Goal: Task Accomplishment & Management: Manage account settings

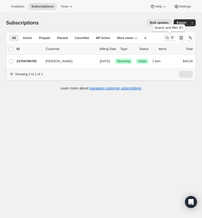
click at [166, 36] on icon "Search and filter results" at bounding box center [167, 37] width 5 height 5
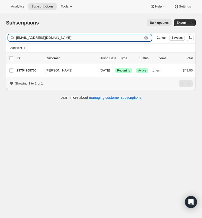
drag, startPoint x: 146, startPoint y: 37, endPoint x: 132, endPoint y: 38, distance: 14.3
click at [144, 37] on icon "button" at bounding box center [146, 37] width 5 height 5
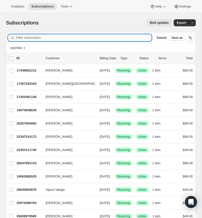
paste input "[EMAIL_ADDRESS][DOMAIN_NAME]"
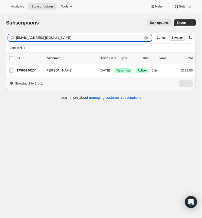
type input "[EMAIL_ADDRESS][DOMAIN_NAME]"
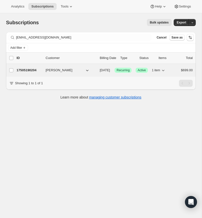
scroll to position [1, 0]
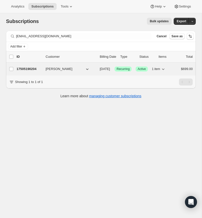
click at [29, 69] on p "17505190204" at bounding box center [29, 69] width 25 height 5
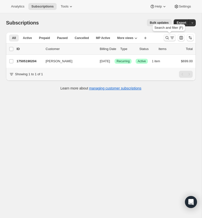
click at [167, 36] on icon "Search and filter results" at bounding box center [167, 37] width 5 height 5
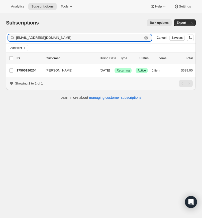
drag, startPoint x: 146, startPoint y: 37, endPoint x: 76, endPoint y: 34, distance: 69.5
click at [146, 37] on icon "button" at bounding box center [146, 37] width 5 height 5
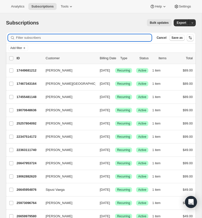
paste input "[EMAIL_ADDRESS][DOMAIN_NAME]"
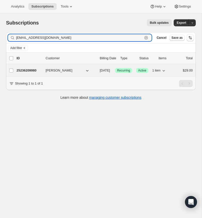
type input "[EMAIL_ADDRESS][DOMAIN_NAME]"
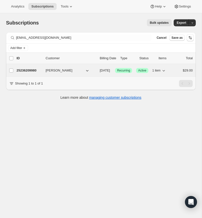
click at [27, 68] on p "25236209980" at bounding box center [29, 70] width 25 height 5
